Goal: Check status: Check status

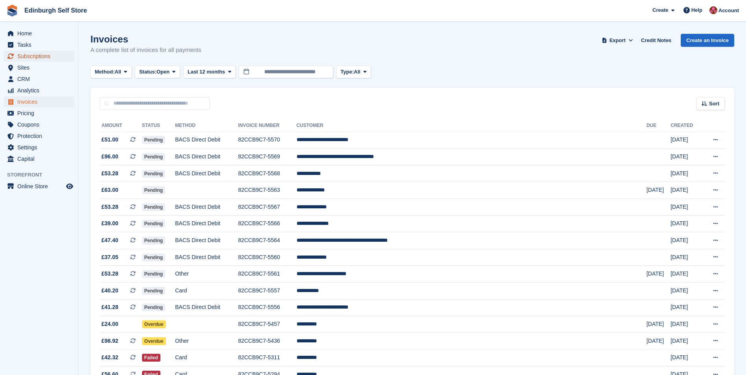
click at [40, 57] on span "Subscriptions" at bounding box center [40, 56] width 47 height 11
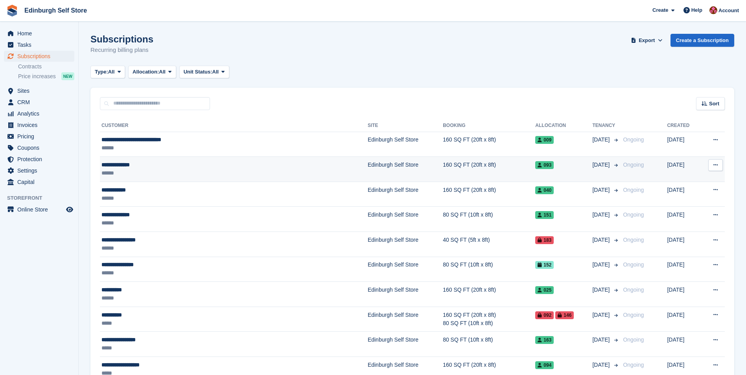
click at [368, 165] on td "Edinburgh Self Store" at bounding box center [405, 169] width 75 height 25
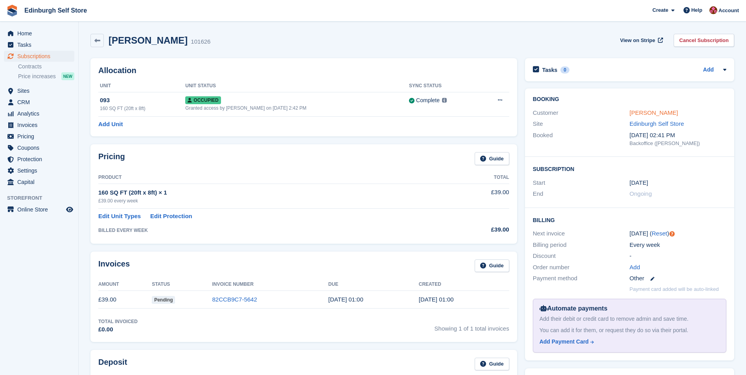
click at [649, 113] on link "[PERSON_NAME]" at bounding box center [653, 112] width 48 height 7
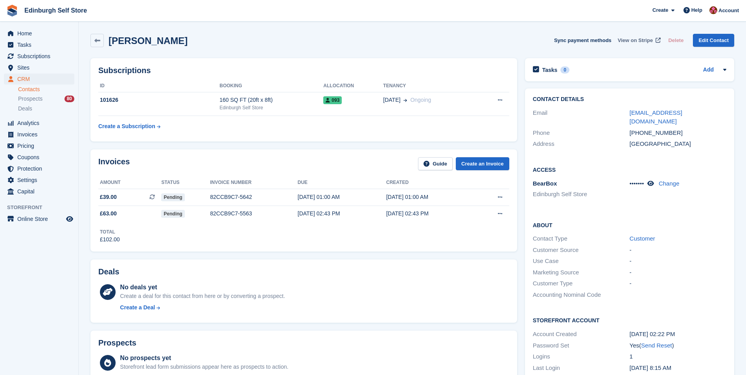
click at [631, 39] on span "View on Stripe" at bounding box center [635, 41] width 35 height 8
